Goal: Task Accomplishment & Management: Manage account settings

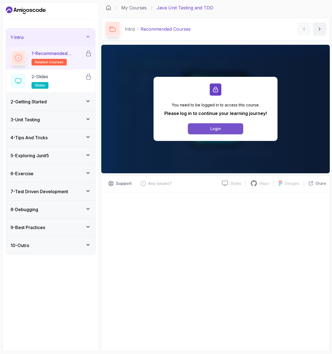
click at [215, 131] on div "Login" at bounding box center [215, 129] width 11 height 6
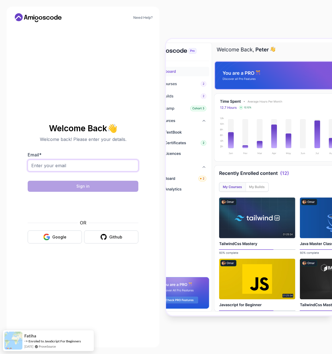
click at [98, 169] on input "Email *" at bounding box center [83, 166] width 111 height 12
type input "douglas_gibb@yahoo.co.uk"
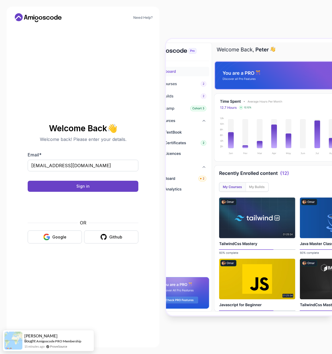
click at [238, 137] on body "Need Help? Welcome Back 👋 Welcome back! Please enter your details. Email * doug…" at bounding box center [166, 177] width 332 height 354
click at [105, 187] on button "Sign in" at bounding box center [83, 186] width 111 height 11
